Goal: Task Accomplishment & Management: Use online tool/utility

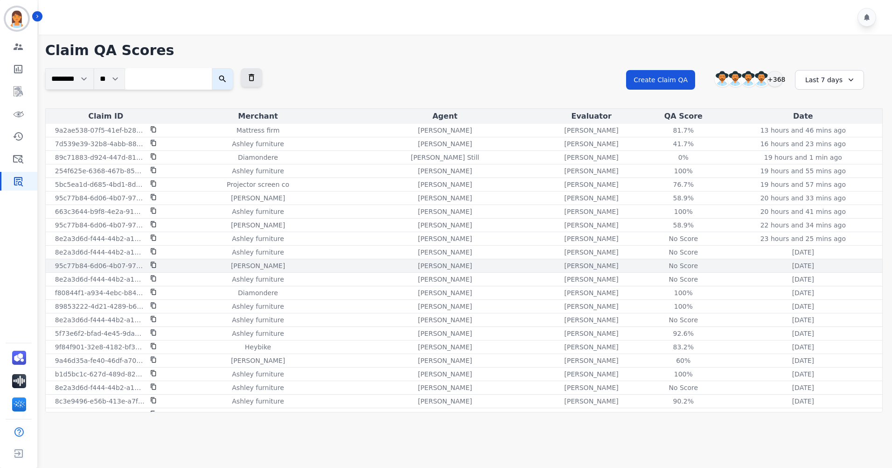
click at [666, 266] on div "No Score" at bounding box center [684, 265] width 42 height 9
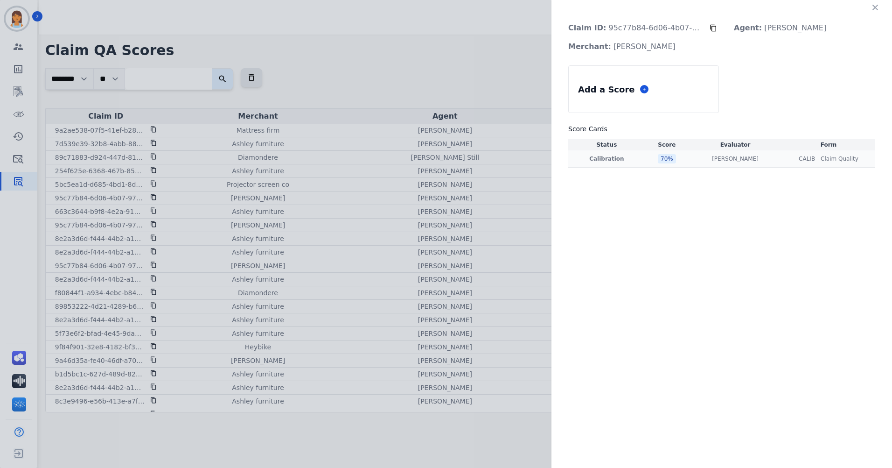
click at [660, 157] on div "70 %" at bounding box center [667, 158] width 18 height 9
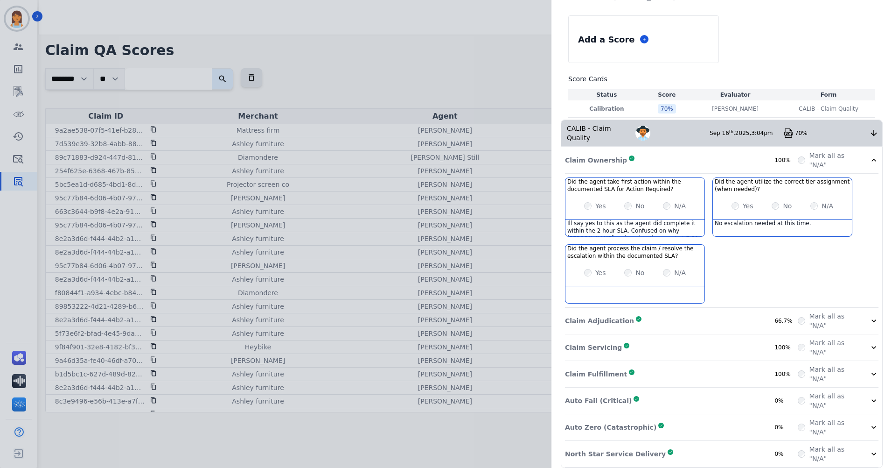
click at [738, 311] on div "Claim Adjudication Complete 66.7%" at bounding box center [681, 320] width 233 height 19
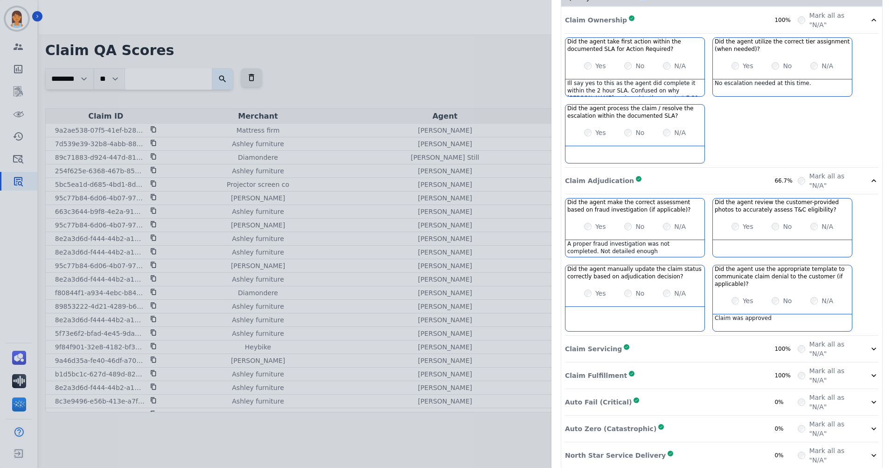
scroll to position [190, 0]
click at [713, 392] on div "Auto Fail (Critical) Complete 0%" at bounding box center [681, 401] width 233 height 19
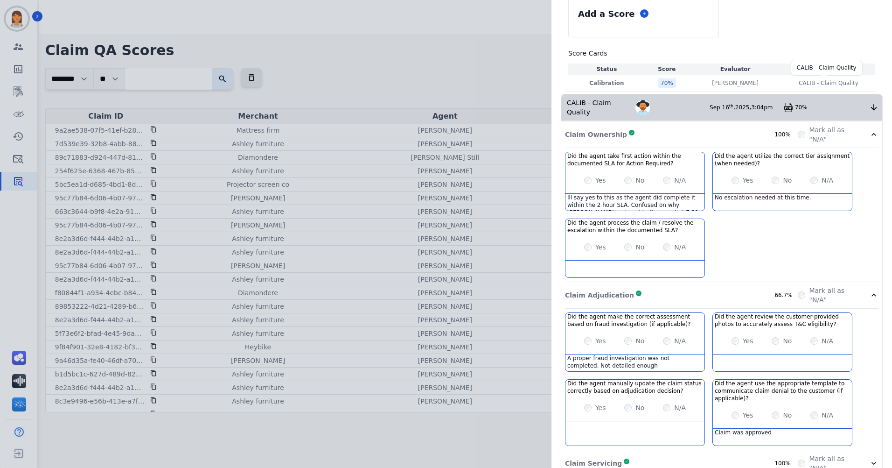
scroll to position [0, 0]
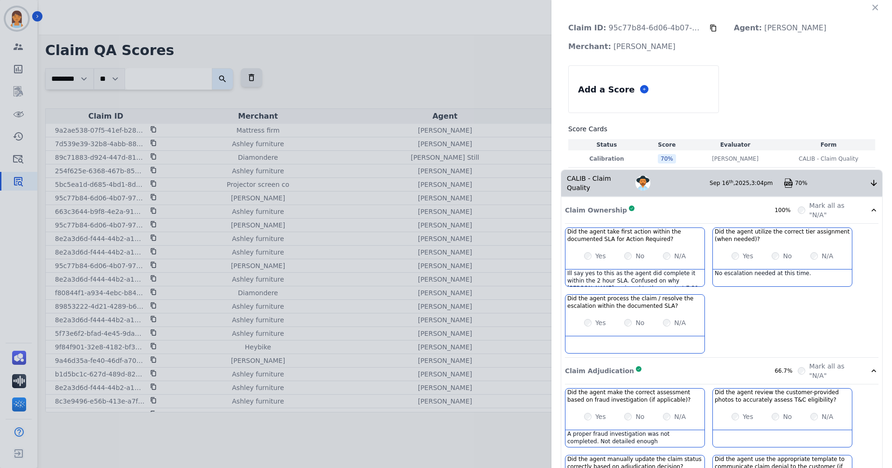
click at [655, 28] on p "Claim ID: 95c77b84-6d06-4b07-9700-5ac3b7cb0c30" at bounding box center [635, 28] width 149 height 19
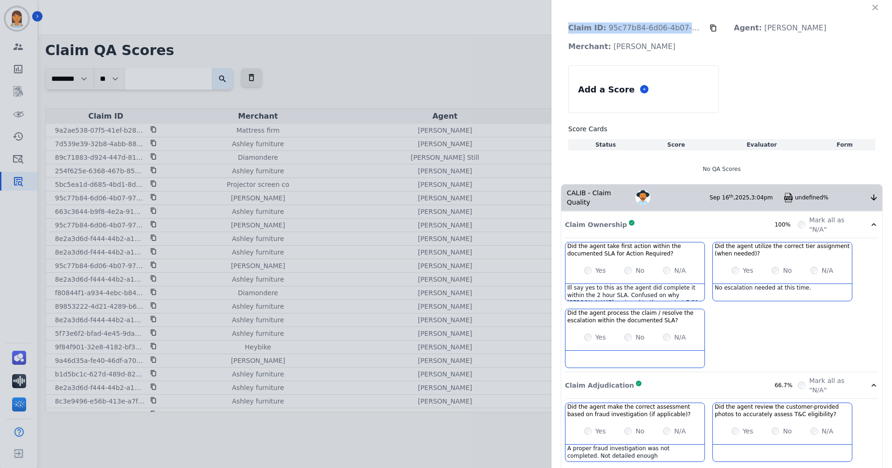
click at [655, 28] on p "Claim ID: 95c77b84-6d06-4b07-9700-5ac3b7cb0c30" at bounding box center [635, 28] width 149 height 19
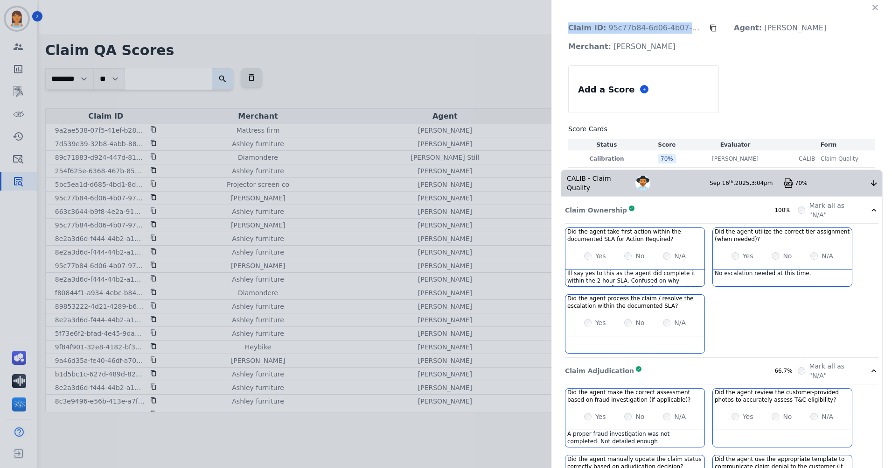
copy div "Claim ID: 95c77b84-6d06-4b07-9700-5ac3b7cb0c30"
click at [670, 30] on p "Claim ID: 95c77b84-6d06-4b07-9700-5ac3b7cb0c30" at bounding box center [635, 28] width 149 height 19
click at [710, 24] on button at bounding box center [713, 28] width 7 height 19
click at [710, 31] on icon at bounding box center [713, 28] width 6 height 7
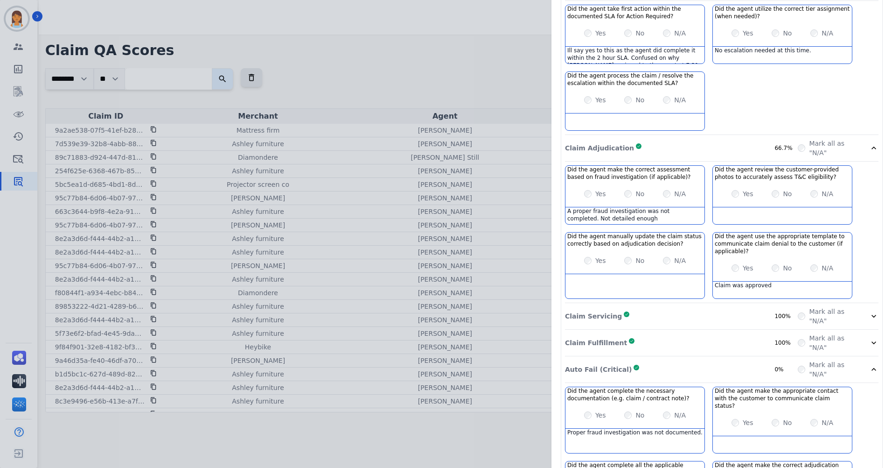
scroll to position [280, 0]
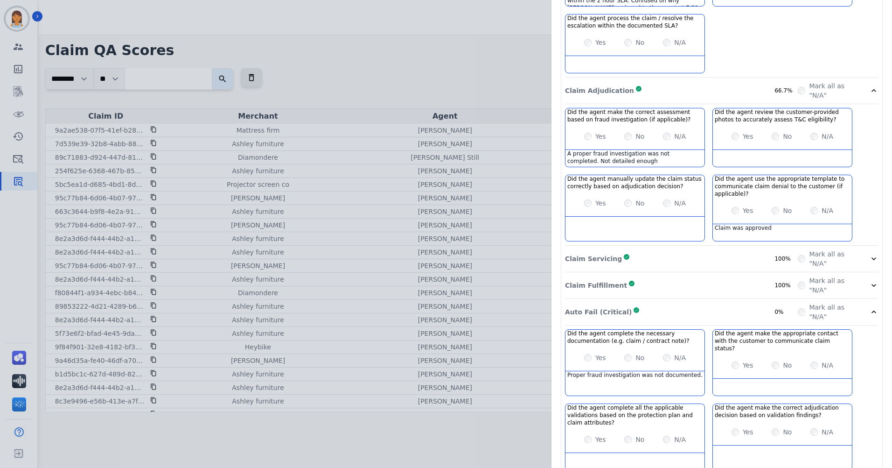
click at [715, 249] on div "Claim Servicing Complete 100%" at bounding box center [681, 258] width 233 height 19
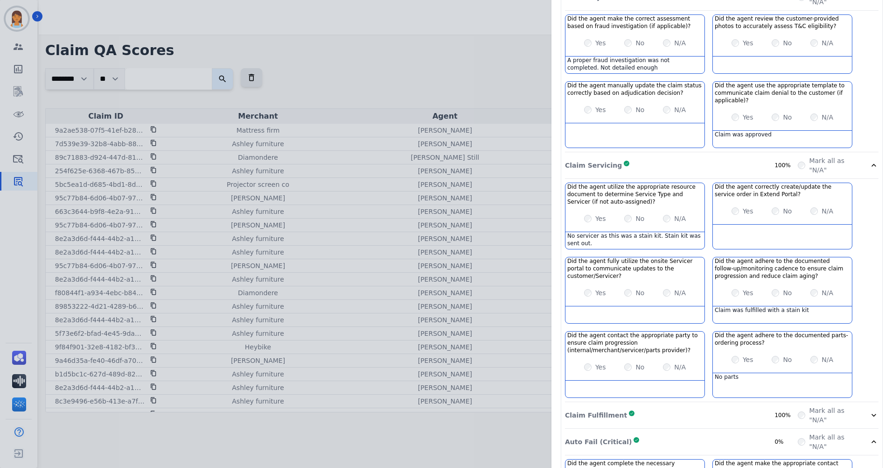
scroll to position [373, 0]
drag, startPoint x: 754, startPoint y: 200, endPoint x: 740, endPoint y: 202, distance: 14.2
click at [740, 202] on div "Yes No N/A" at bounding box center [782, 211] width 139 height 26
drag, startPoint x: 740, startPoint y: 202, endPoint x: 832, endPoint y: 204, distance: 92.0
click at [832, 204] on div "Yes No N/A" at bounding box center [782, 211] width 139 height 26
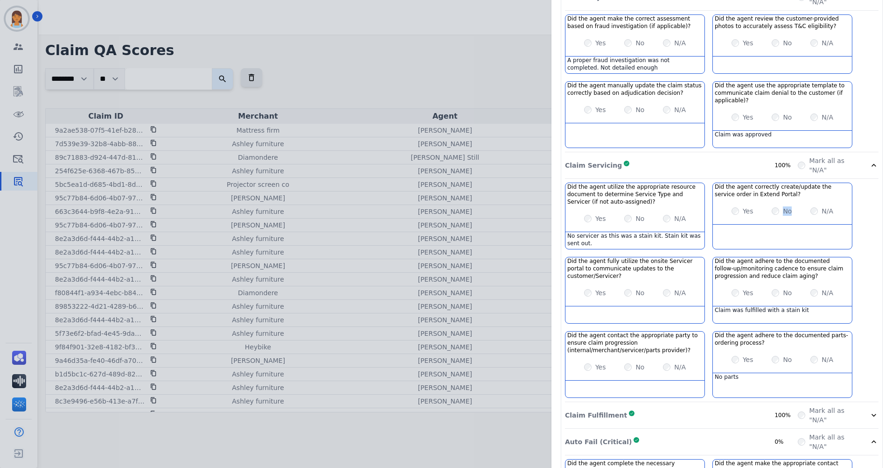
drag, startPoint x: 832, startPoint y: 204, endPoint x: 780, endPoint y: 204, distance: 51.3
click at [780, 204] on div "Yes No N/A" at bounding box center [782, 211] width 139 height 26
drag, startPoint x: 780, startPoint y: 204, endPoint x: 780, endPoint y: 216, distance: 11.7
click at [780, 224] on div at bounding box center [782, 232] width 139 height 17
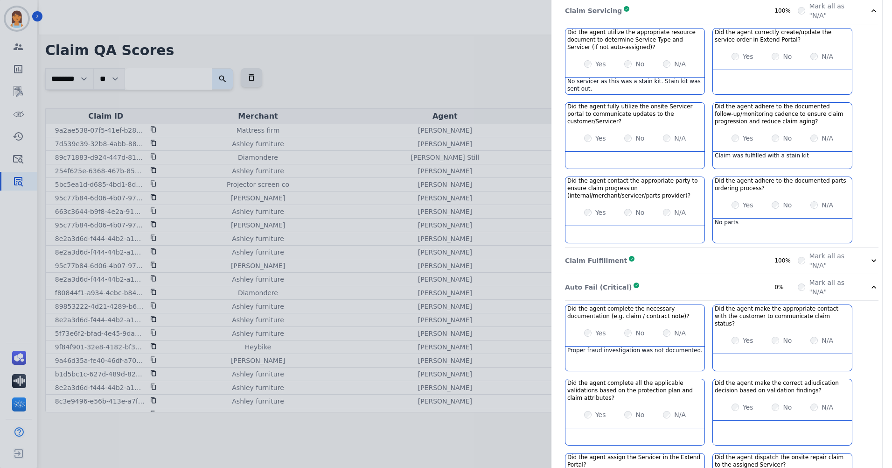
scroll to position [522, 0]
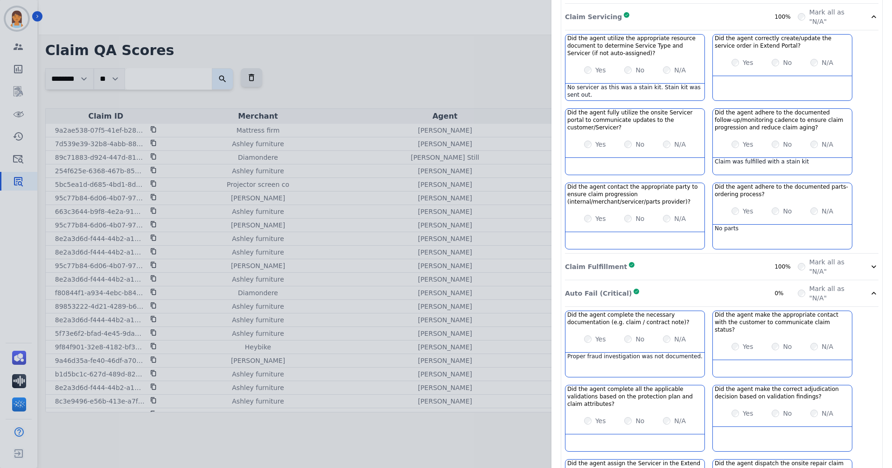
click at [735, 257] on div "Claim Fulfillment Complete 100%" at bounding box center [681, 266] width 233 height 19
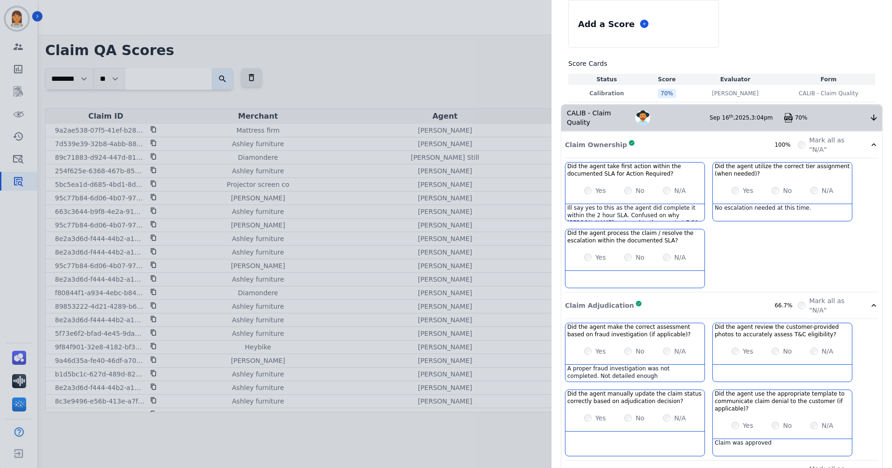
scroll to position [8, 0]
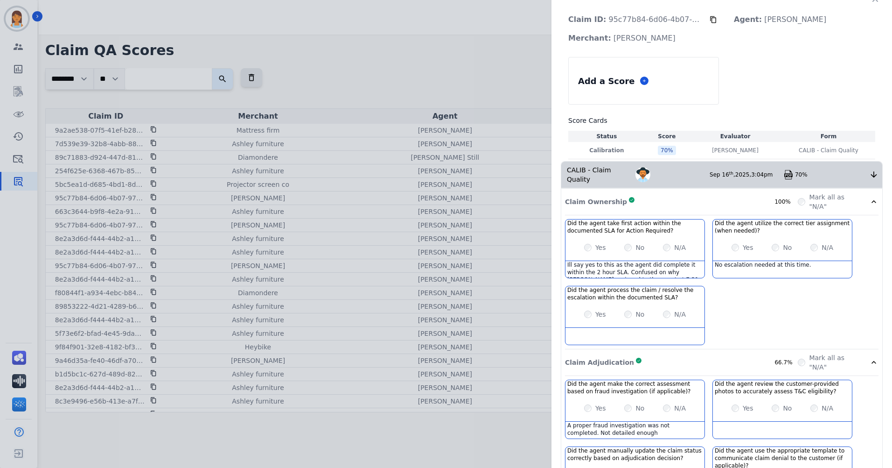
click at [713, 197] on div "Claim Ownership Complete 100%" at bounding box center [681, 201] width 233 height 19
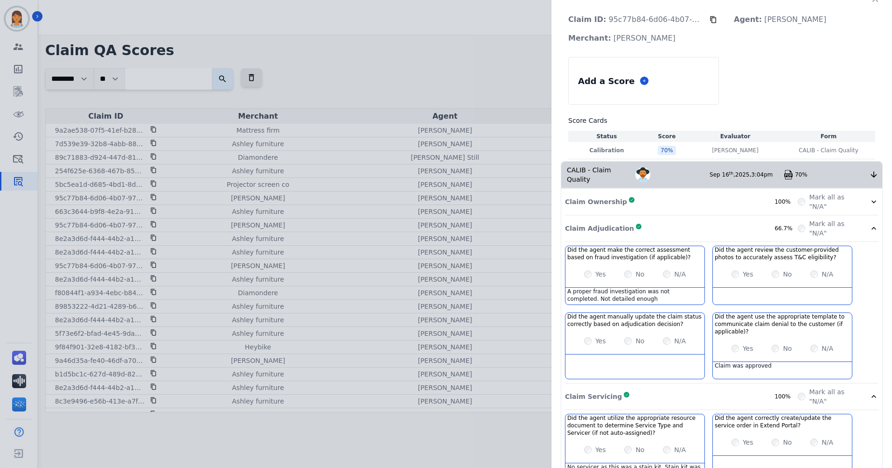
click at [678, 219] on div "Claim Adjudication Complete 66.7%" at bounding box center [681, 228] width 233 height 19
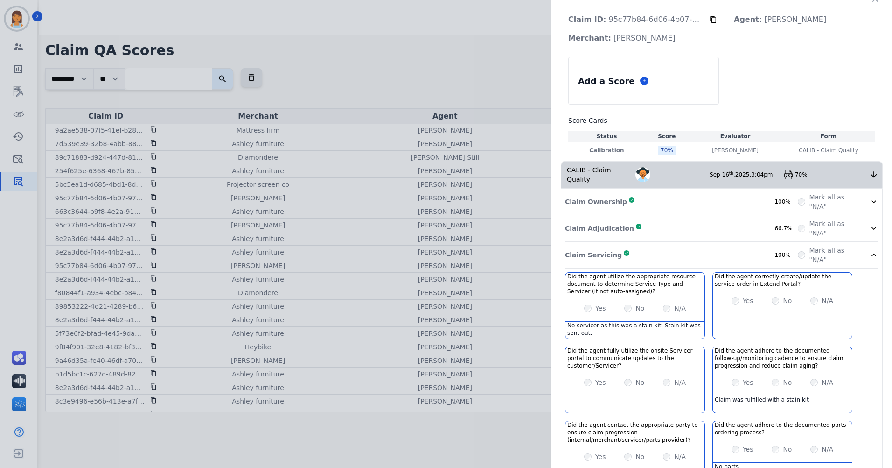
click at [685, 245] on div "Claim Servicing Complete 100%" at bounding box center [681, 254] width 233 height 19
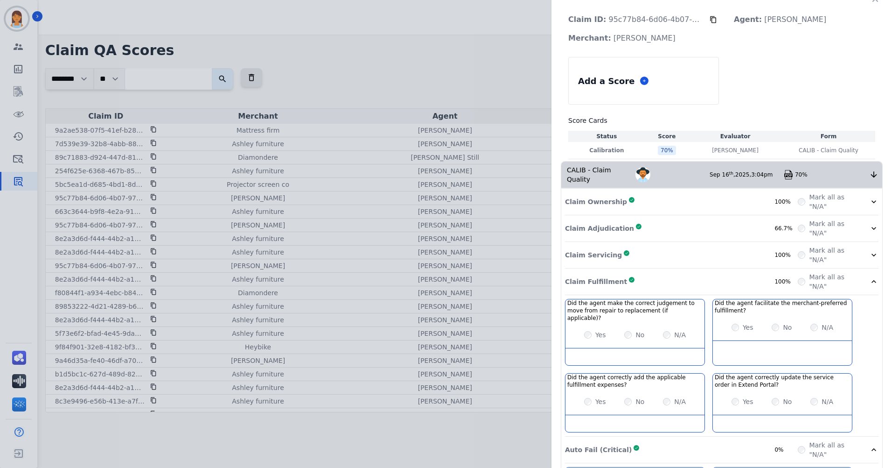
click at [685, 272] on div "Claim Fulfillment Complete 100%" at bounding box center [681, 281] width 233 height 19
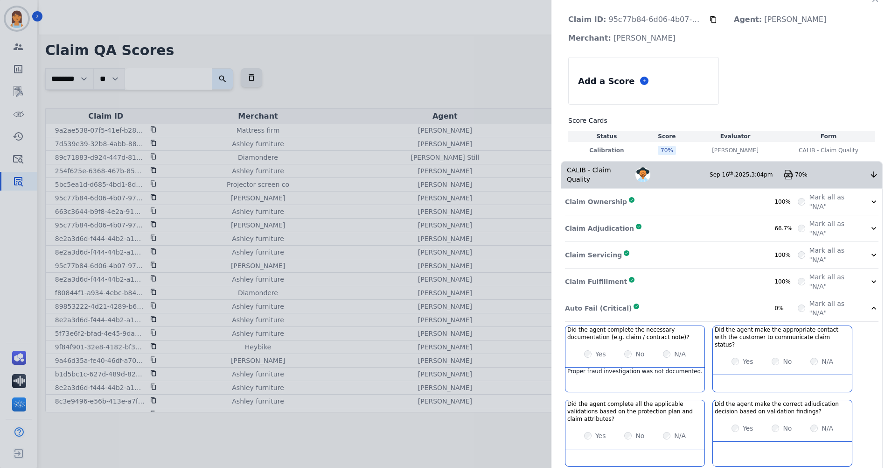
click at [685, 272] on div "Claim Fulfillment Complete 100%" at bounding box center [681, 281] width 233 height 19
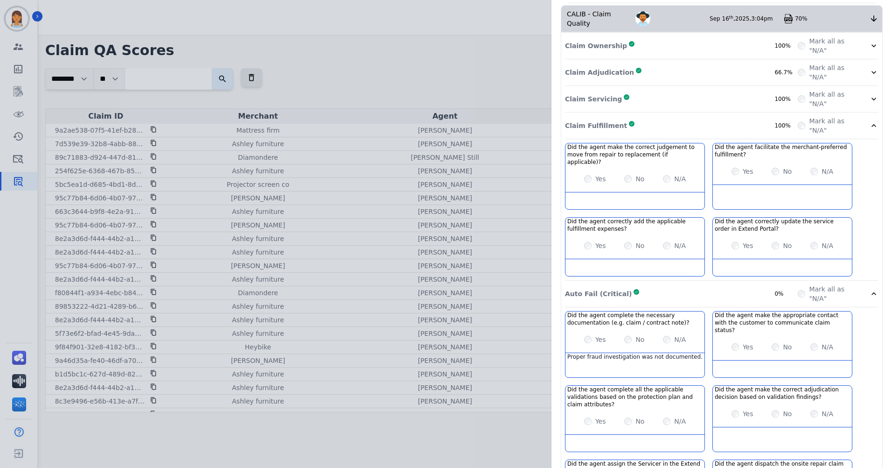
scroll to position [157, 0]
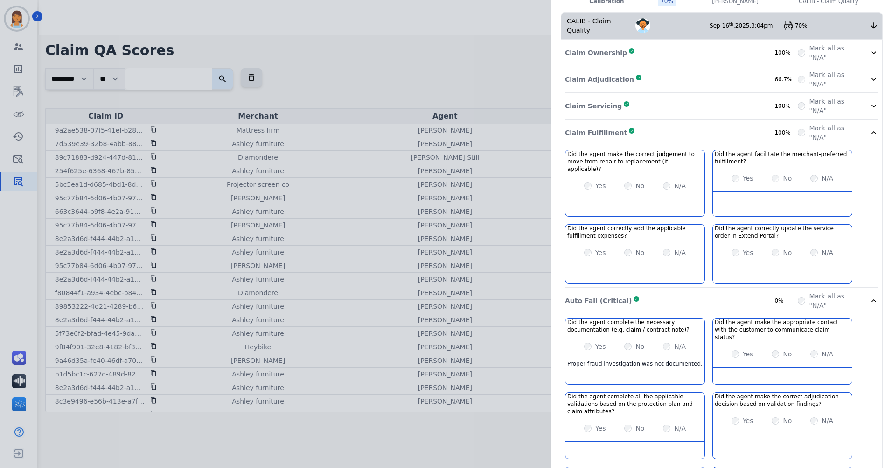
drag, startPoint x: 720, startPoint y: 125, endPoint x: 721, endPoint y: 130, distance: 5.7
click at [720, 125] on div "Claim Fulfillment Complete 100% Mark all as "N/A"" at bounding box center [722, 132] width 314 height 27
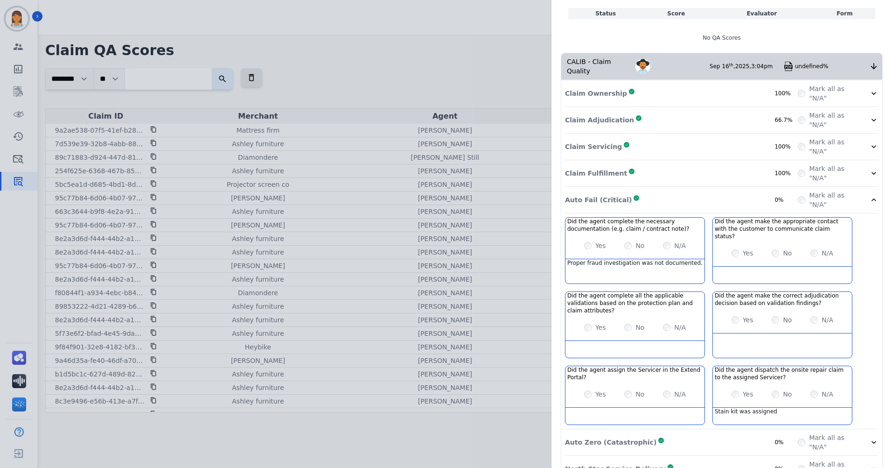
scroll to position [117, 0]
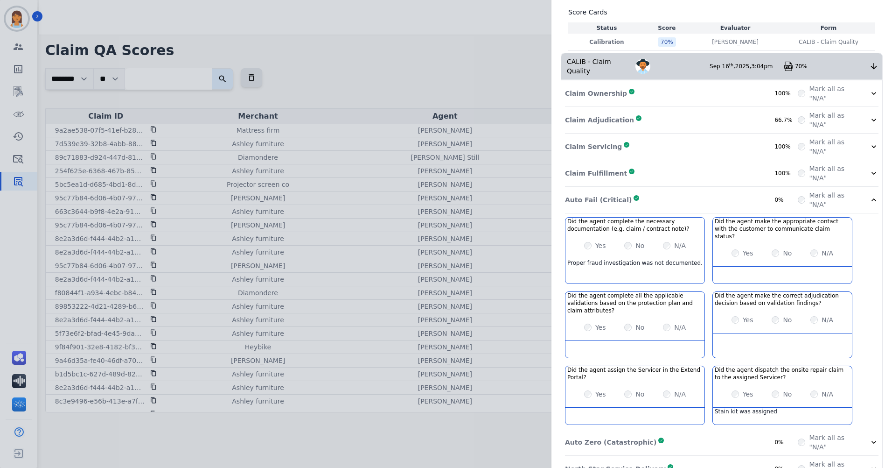
drag, startPoint x: 747, startPoint y: 444, endPoint x: 737, endPoint y: 428, distance: 18.6
click at [747, 459] on div "North Star Service Delivery Complete 0%" at bounding box center [681, 468] width 233 height 19
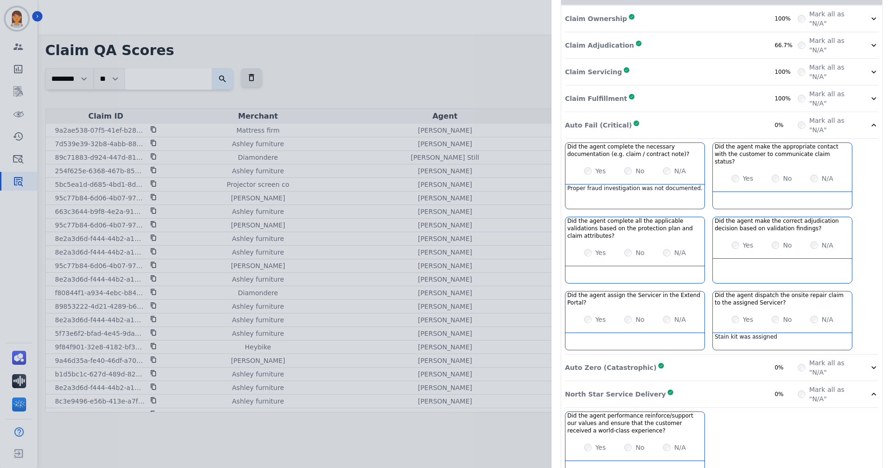
scroll to position [191, 0]
